Goal: Submit feedback/report problem

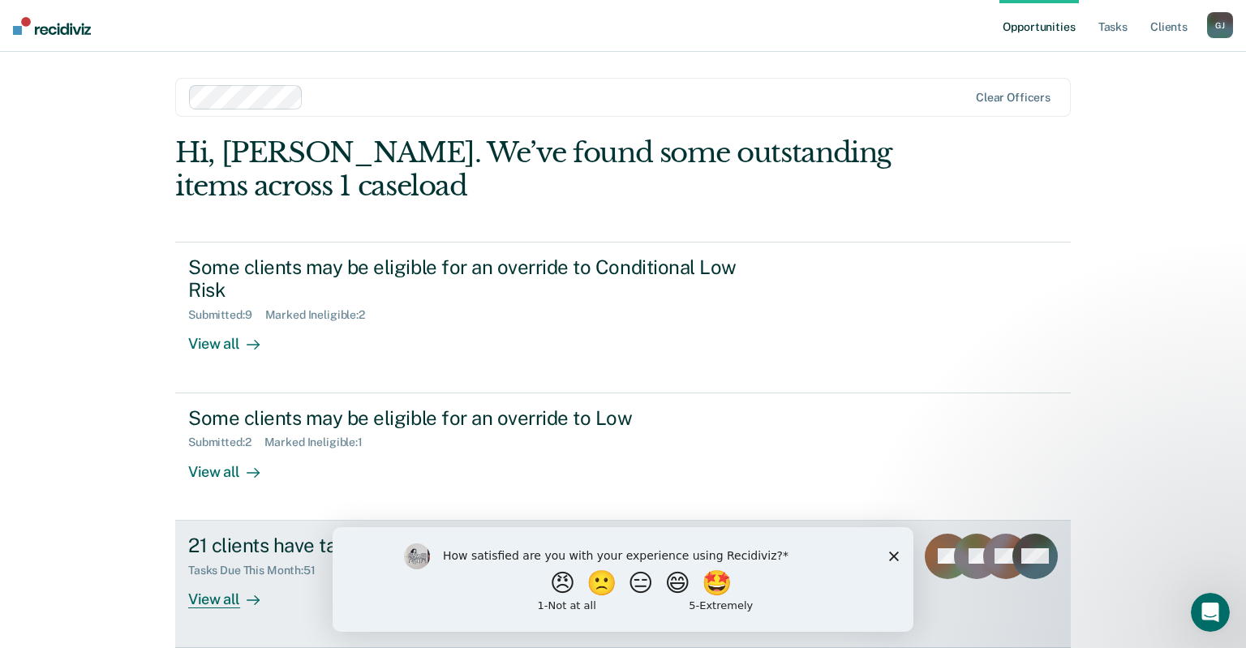
click at [258, 569] on div "Tasks Due This Month : 51" at bounding box center [258, 571] width 140 height 14
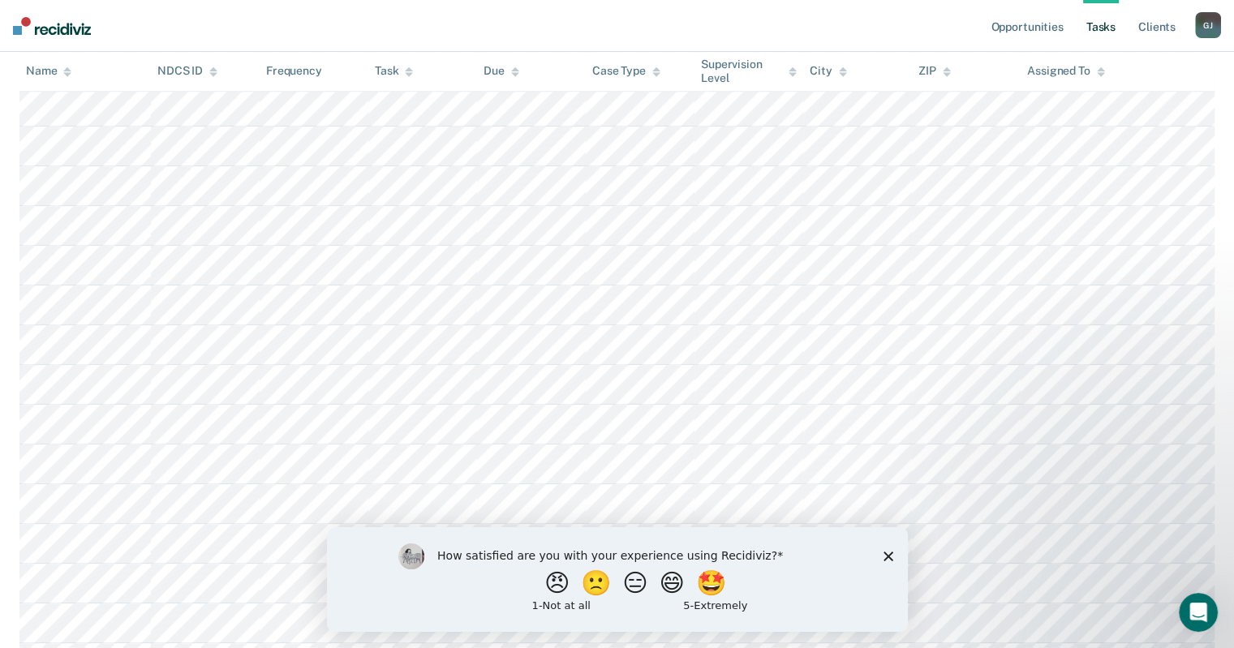
scroll to position [1794, 0]
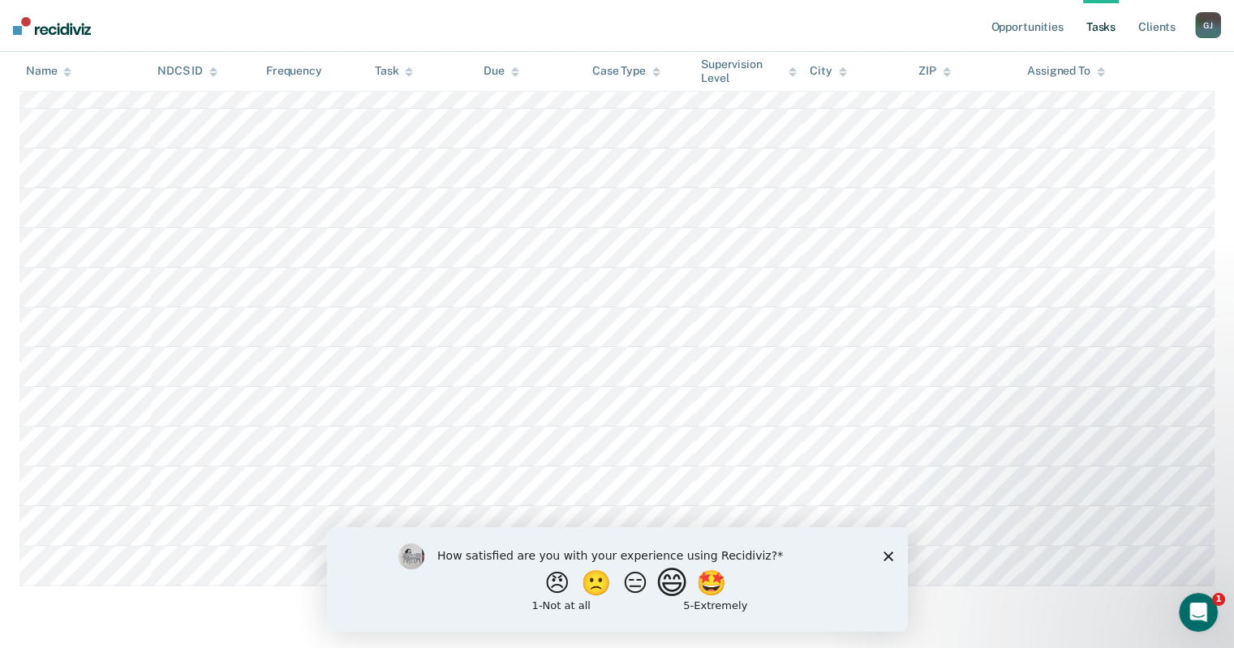
click at [667, 591] on button "😄" at bounding box center [673, 582] width 38 height 32
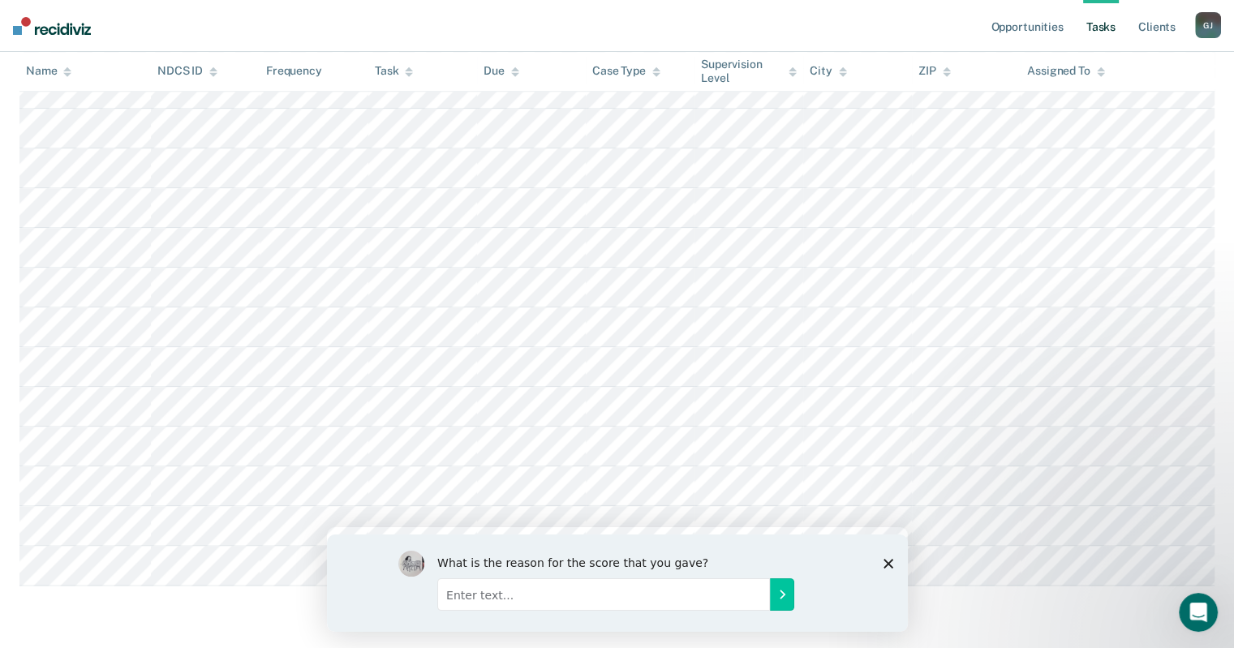
click at [677, 585] on div "What is the reason for the score that you gave?" at bounding box center [616, 582] width 438 height 65
click at [636, 596] on input "Enter text..." at bounding box center [602, 594] width 333 height 32
type input "very helpful and listens to questions"
click at [781, 595] on icon "Submit your response" at bounding box center [782, 594] width 4 height 7
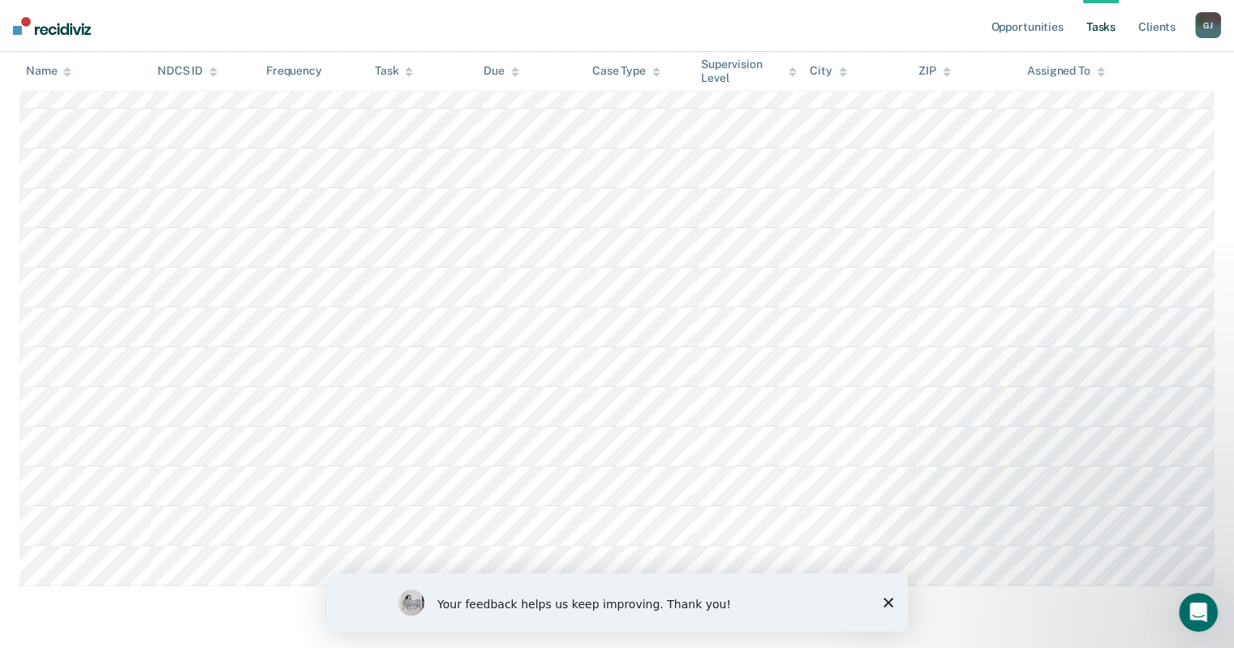
click at [888, 605] on icon "Close survey" at bounding box center [888, 603] width 10 height 10
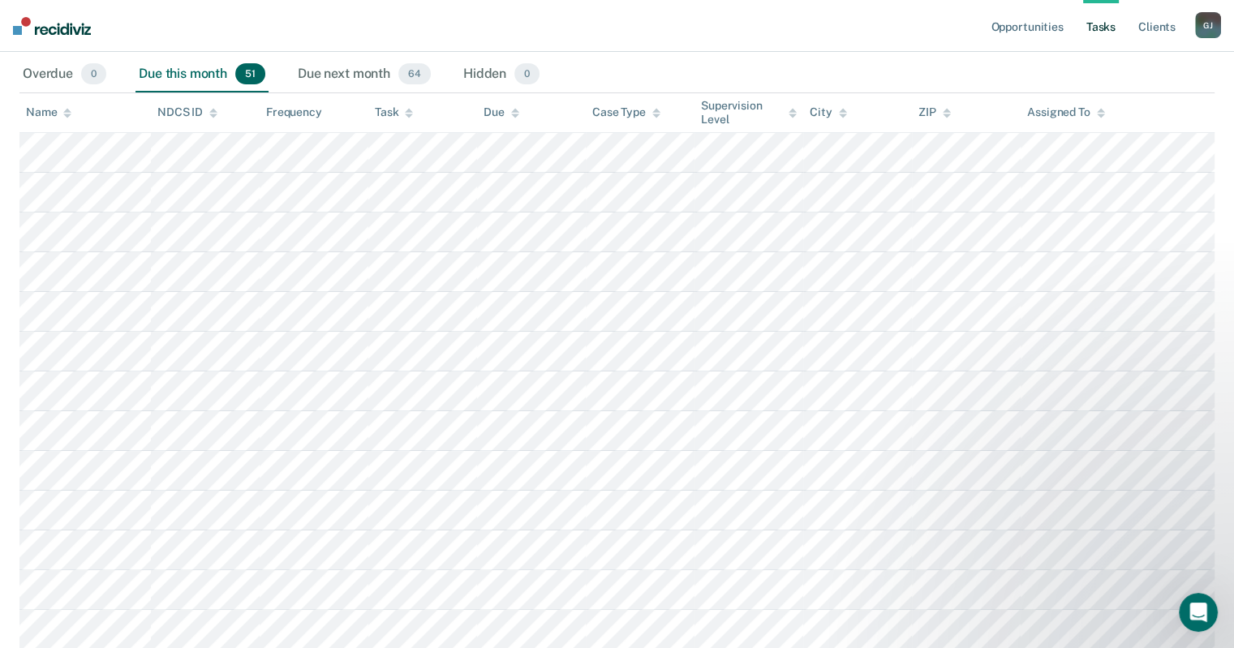
scroll to position [0, 0]
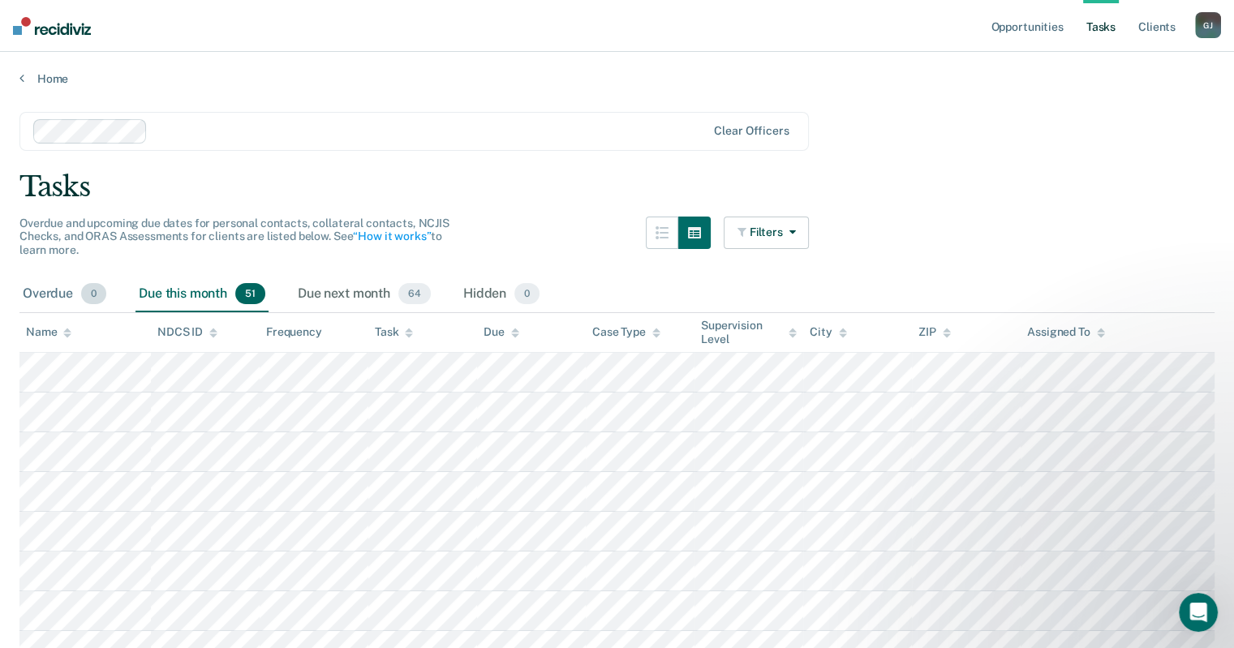
click at [45, 298] on div "Overdue 0" at bounding box center [64, 295] width 90 height 36
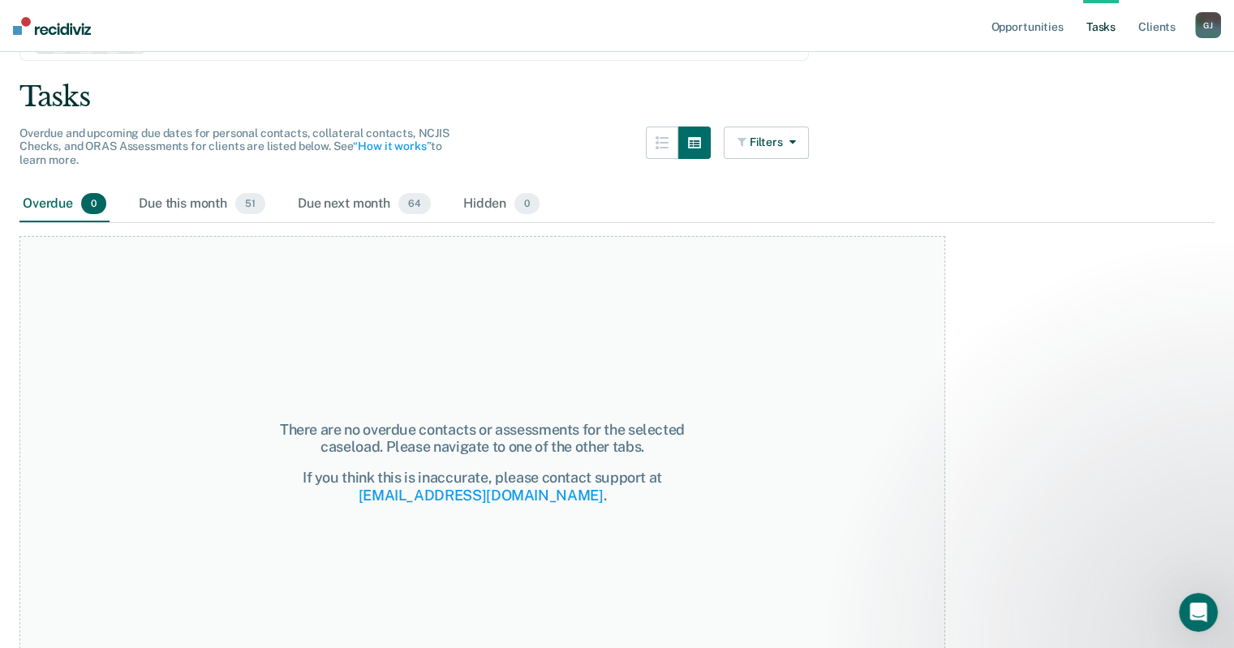
scroll to position [91, 0]
click at [101, 200] on span "0" at bounding box center [93, 202] width 25 height 21
click at [248, 194] on span "51" at bounding box center [250, 202] width 30 height 21
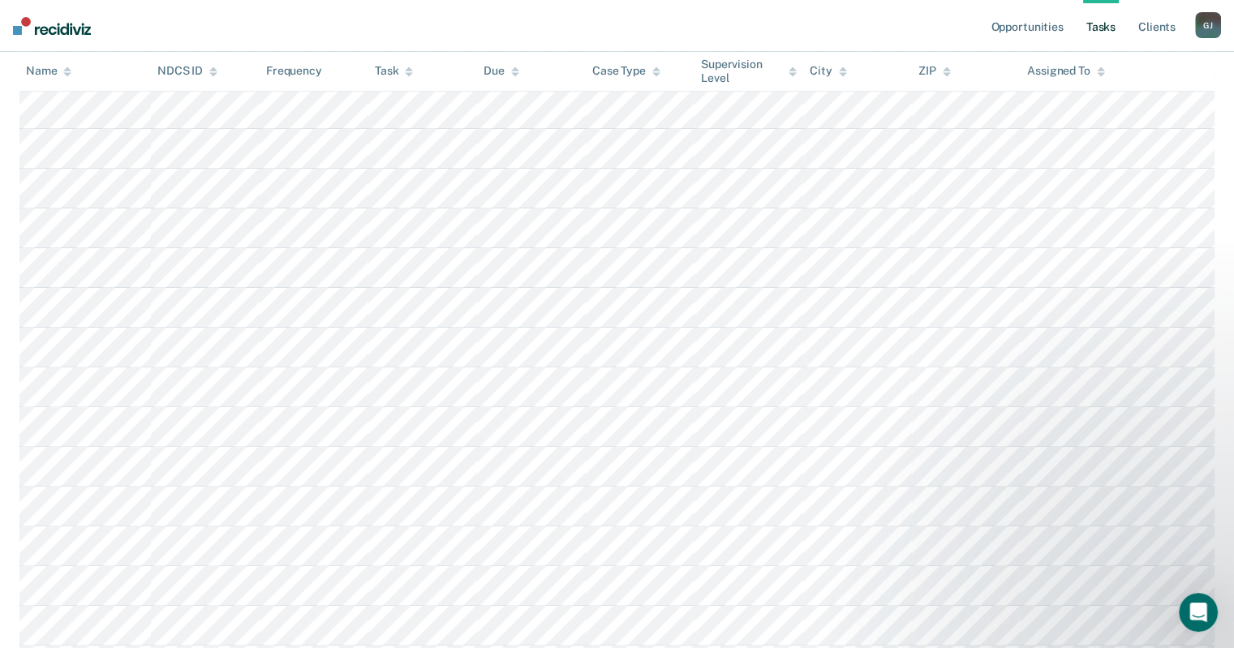
scroll to position [0, 0]
